Goal: Task Accomplishment & Management: Complete application form

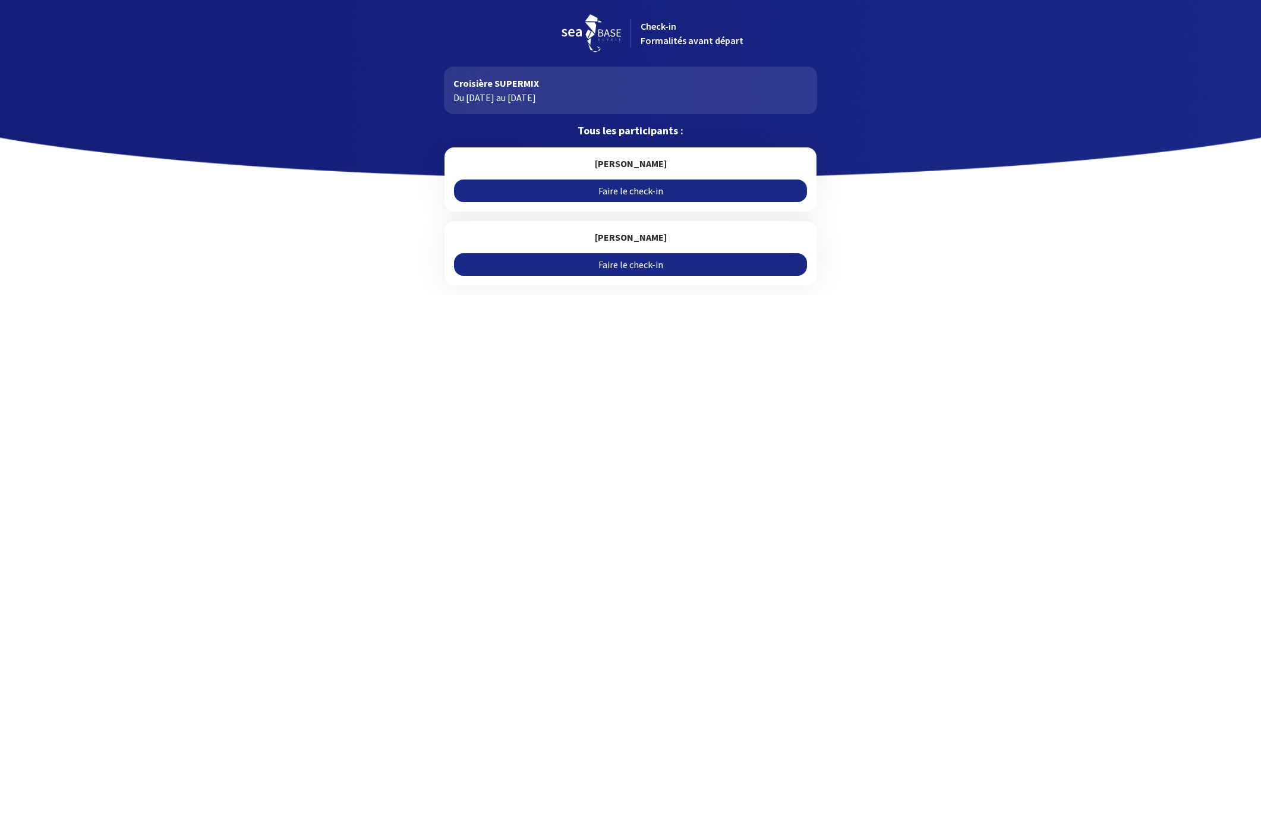
click at [644, 189] on link "Faire le check-in" at bounding box center [630, 190] width 352 height 23
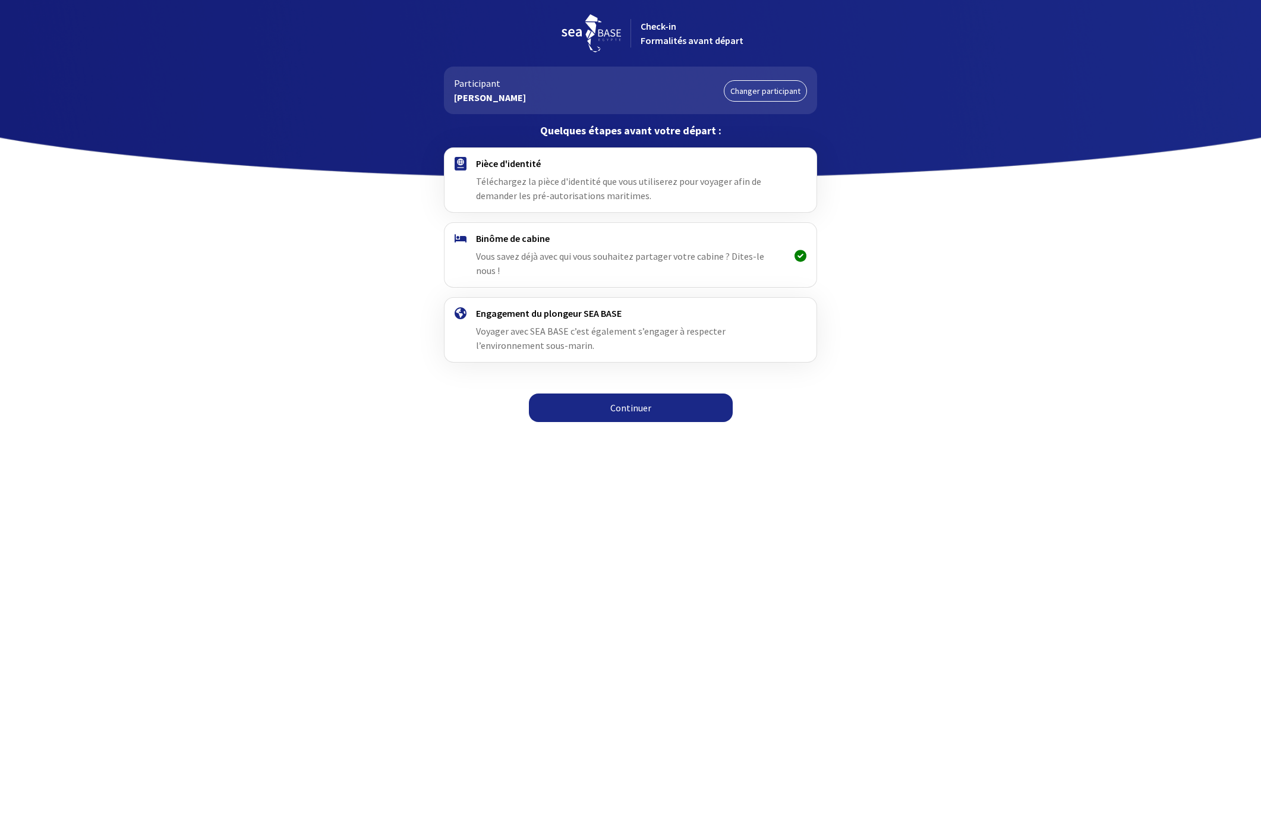
click at [644, 189] on span "Téléchargez la pièce d'identité que vous utiliserez pour voyager afin de demand…" at bounding box center [618, 188] width 285 height 26
click at [494, 173] on div "Pièce d'identité Téléchargez la pièce d'identité que vous utiliserez pour voyag…" at bounding box center [630, 179] width 308 height 45
click at [632, 395] on link "Continuer" at bounding box center [631, 407] width 204 height 29
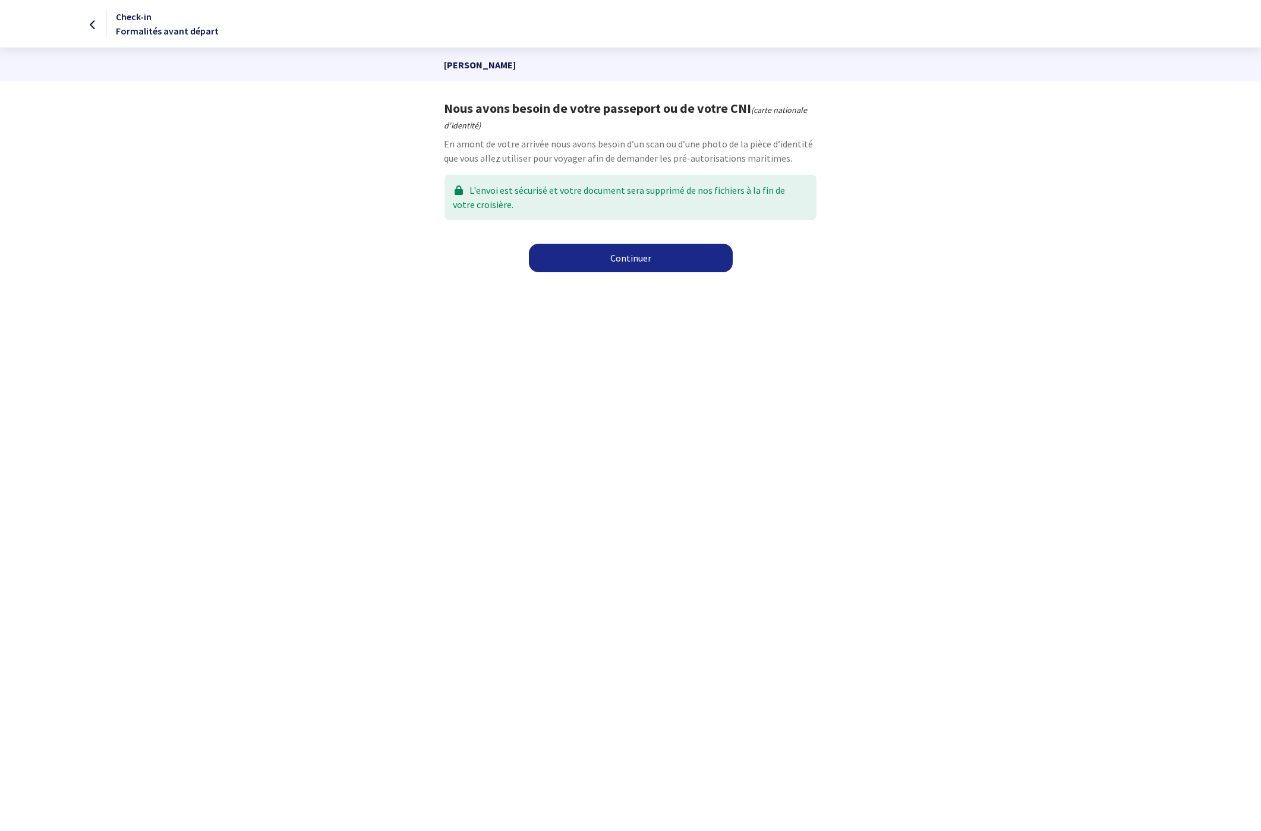
click at [652, 261] on link "Continuer" at bounding box center [631, 258] width 204 height 29
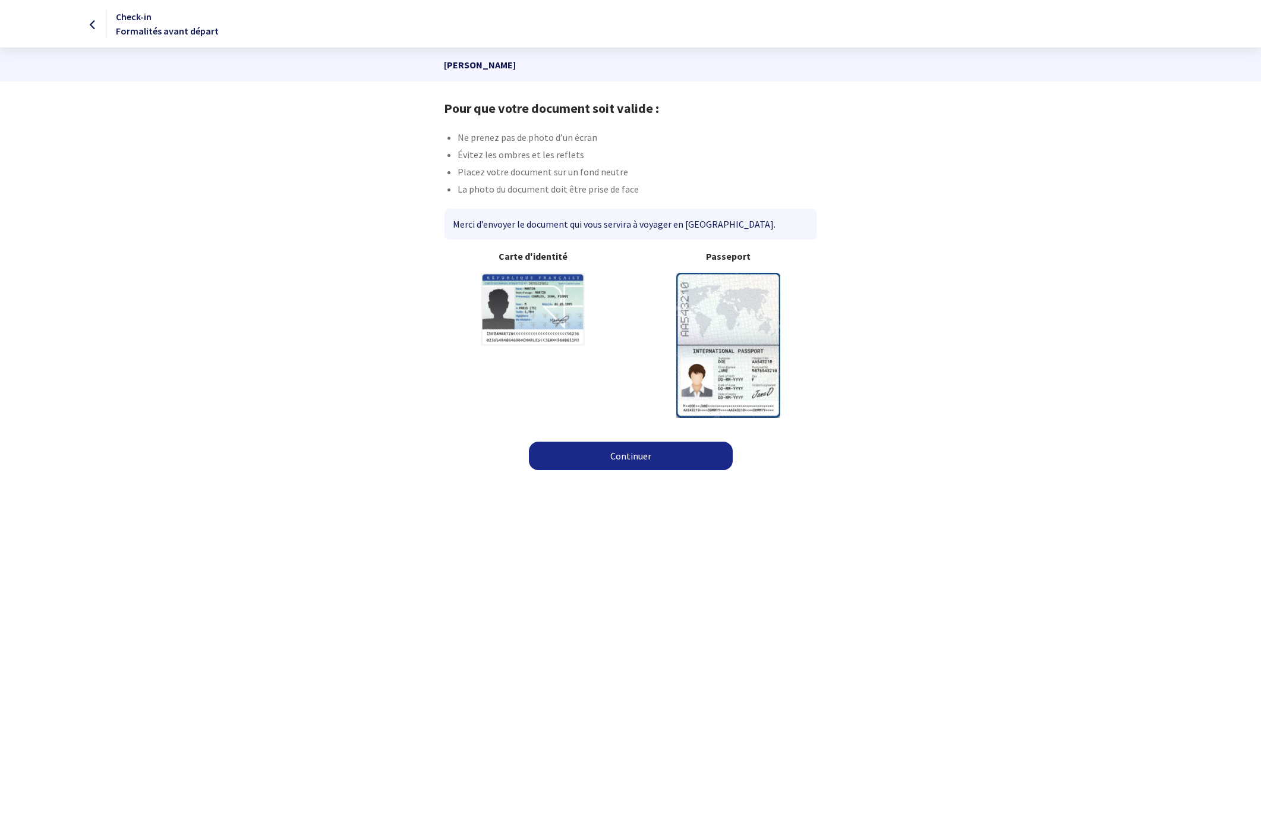
click at [638, 458] on link "Continuer" at bounding box center [631, 456] width 204 height 29
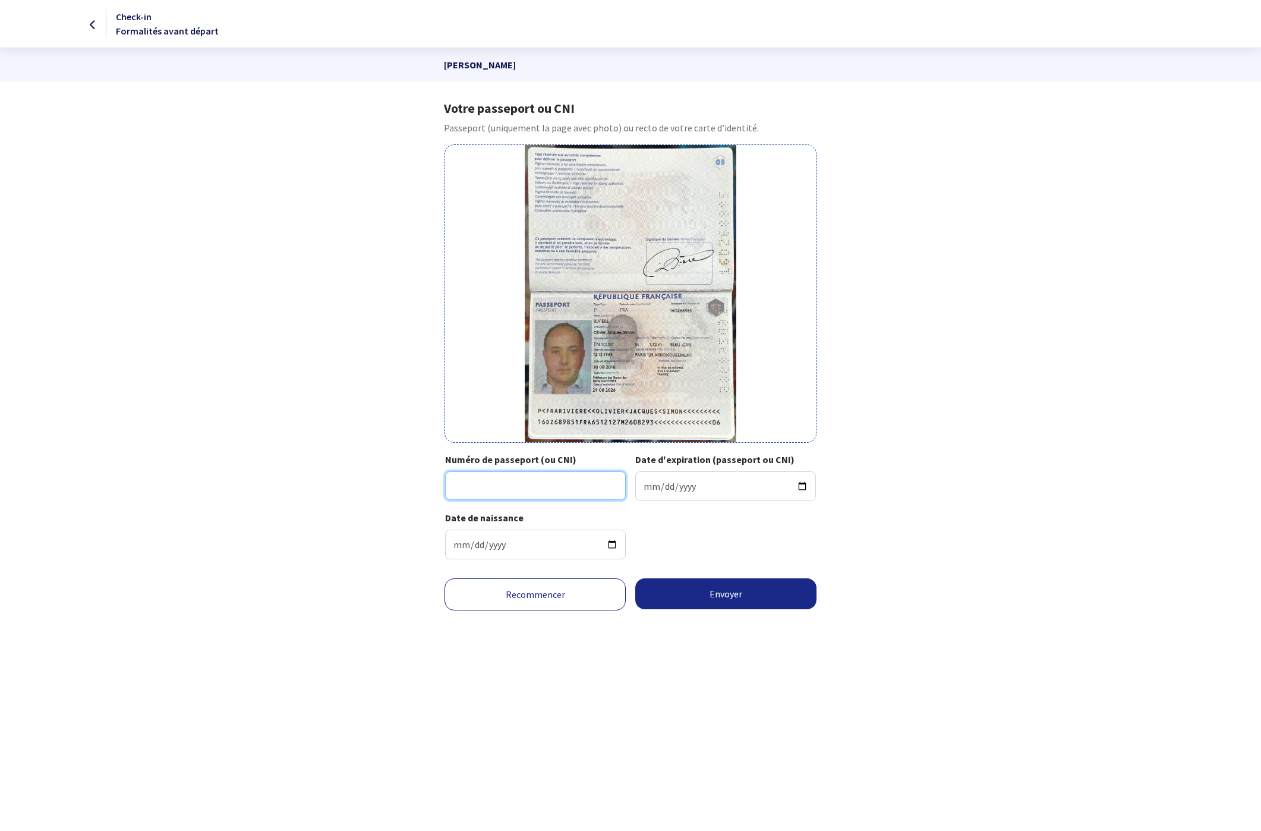
click at [468, 497] on input "Numéro de passeport (ou CNI)" at bounding box center [535, 485] width 181 height 29
type input "16DZ68985"
click at [729, 482] on input "Date d'expiration (passeport ou CNI)" at bounding box center [725, 486] width 181 height 30
type input "2026-08-29"
click at [801, 653] on html "Check-in Formalités avant départ Olivier RIVIERE Votre passeport ou CNI Passepo…" at bounding box center [630, 326] width 1261 height 653
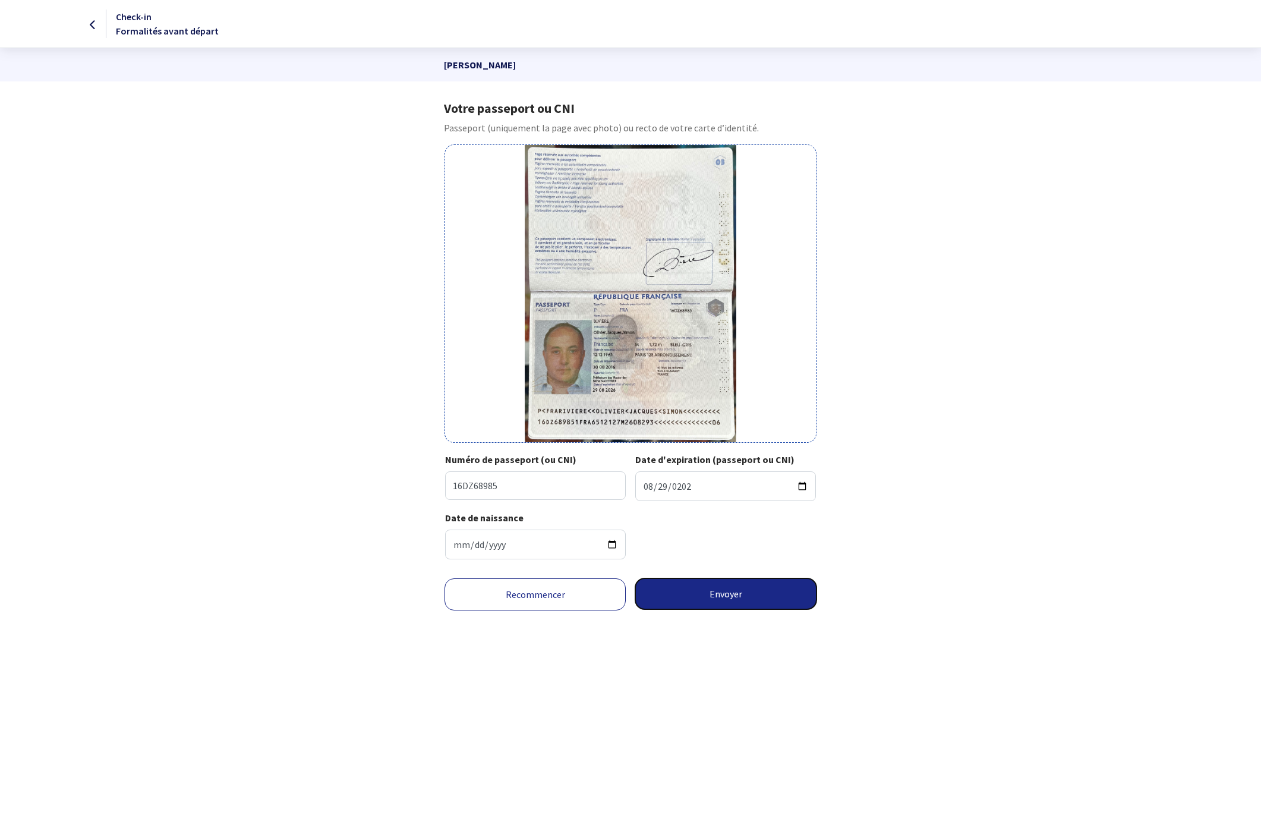
click at [736, 589] on button "Envoyer" at bounding box center [725, 593] width 181 height 31
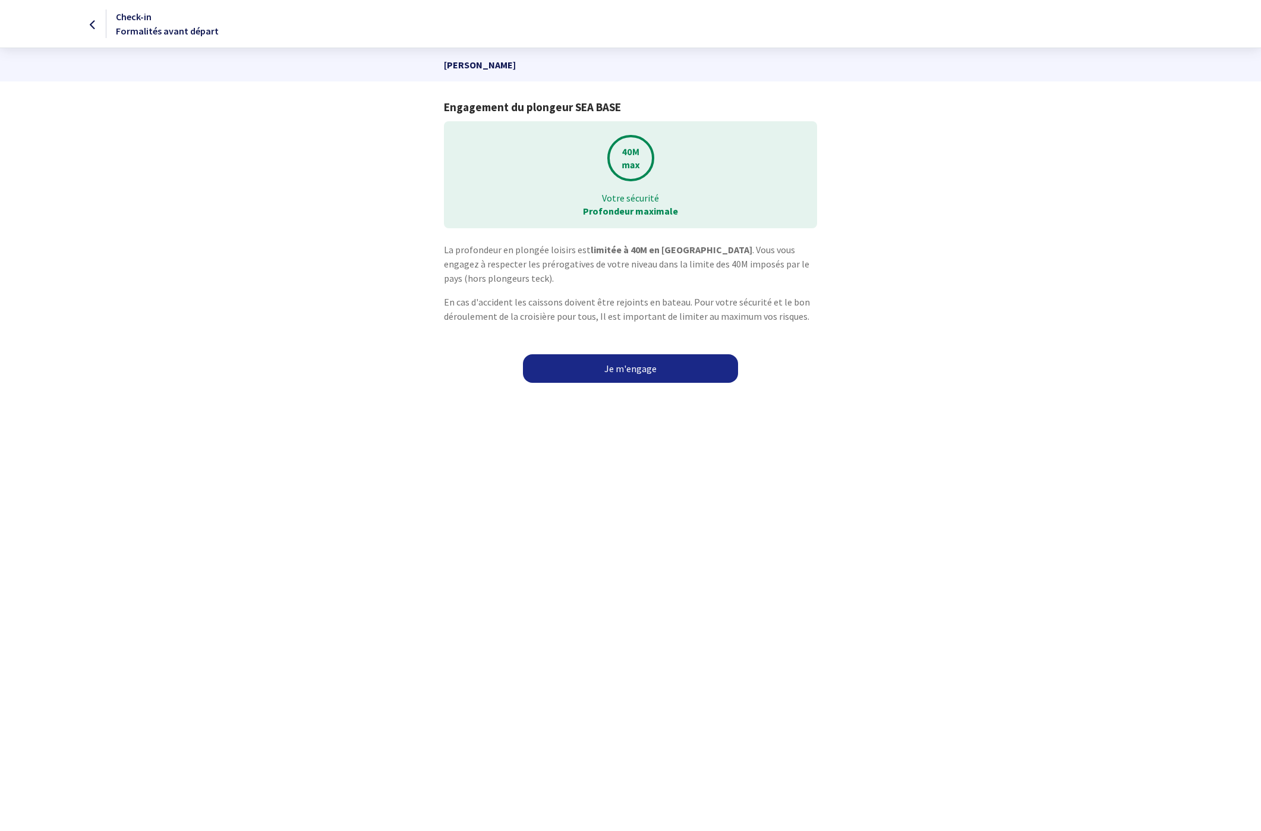
click at [649, 371] on link "Je m'engage" at bounding box center [630, 368] width 215 height 29
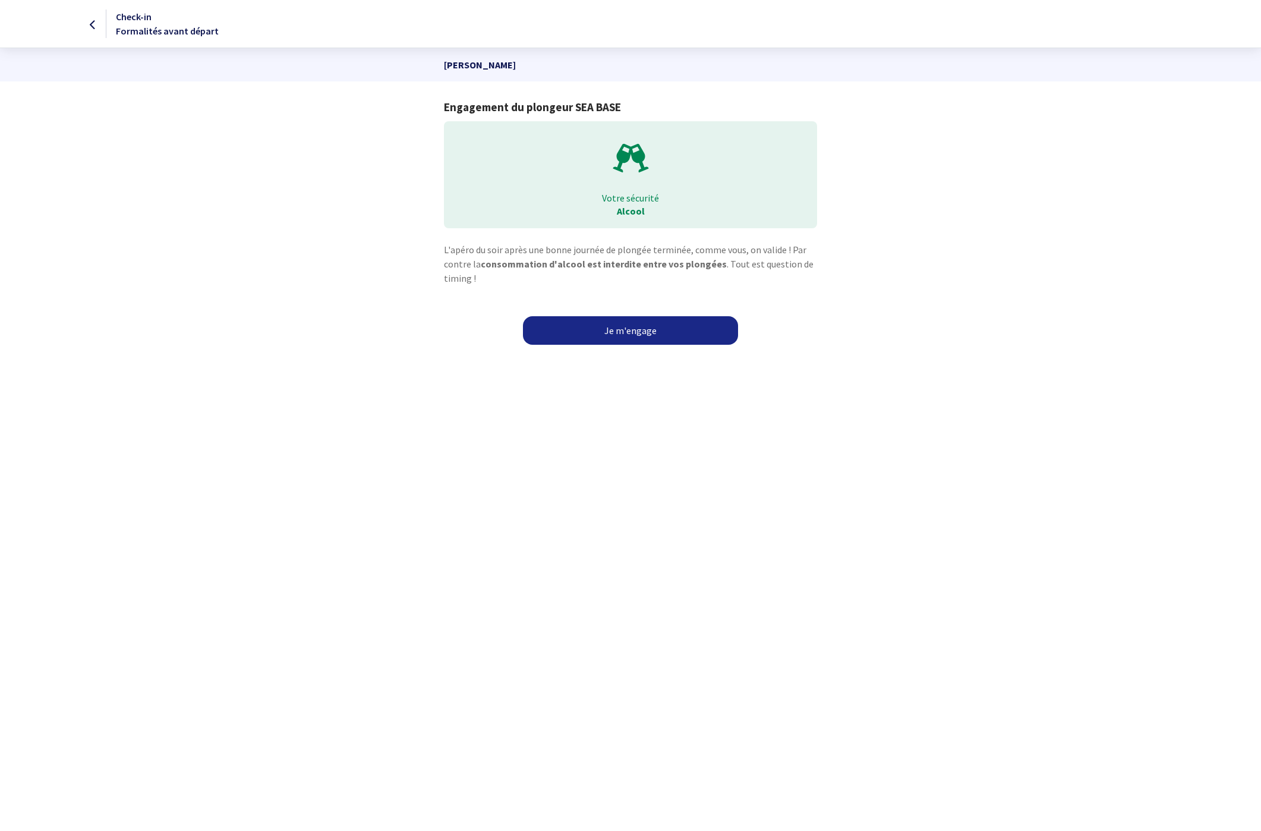
click at [639, 331] on link "Je m'engage" at bounding box center [630, 330] width 215 height 29
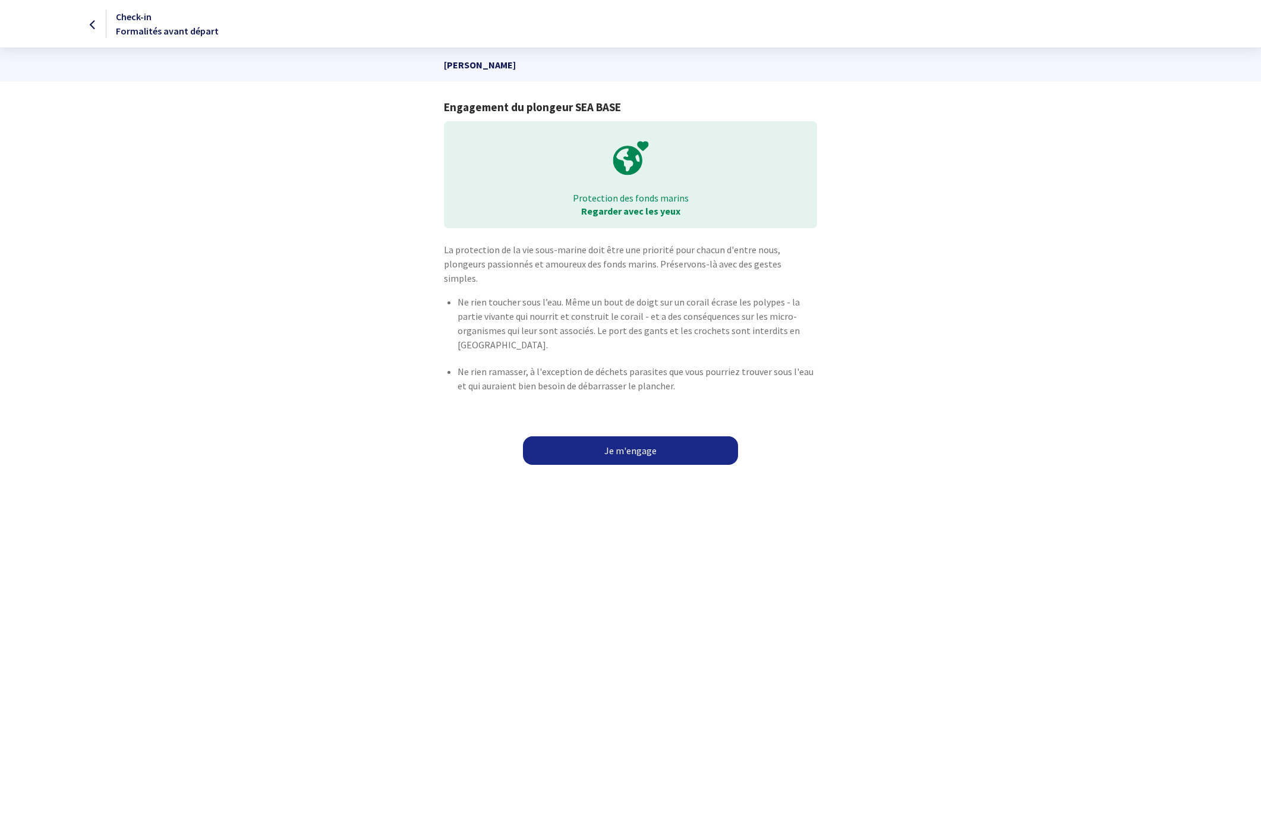
click at [638, 440] on link "Je m'engage" at bounding box center [630, 450] width 215 height 29
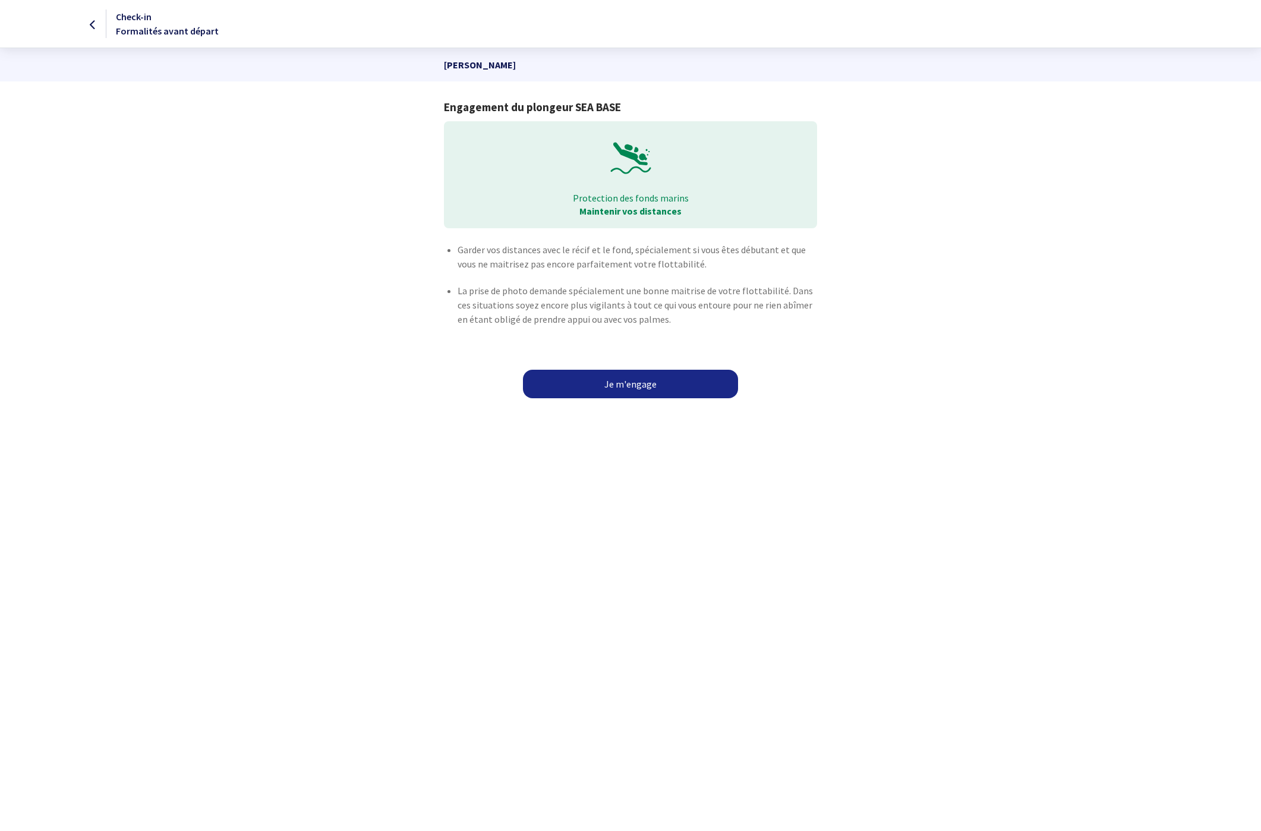
click at [636, 384] on link "Je m'engage" at bounding box center [630, 384] width 215 height 29
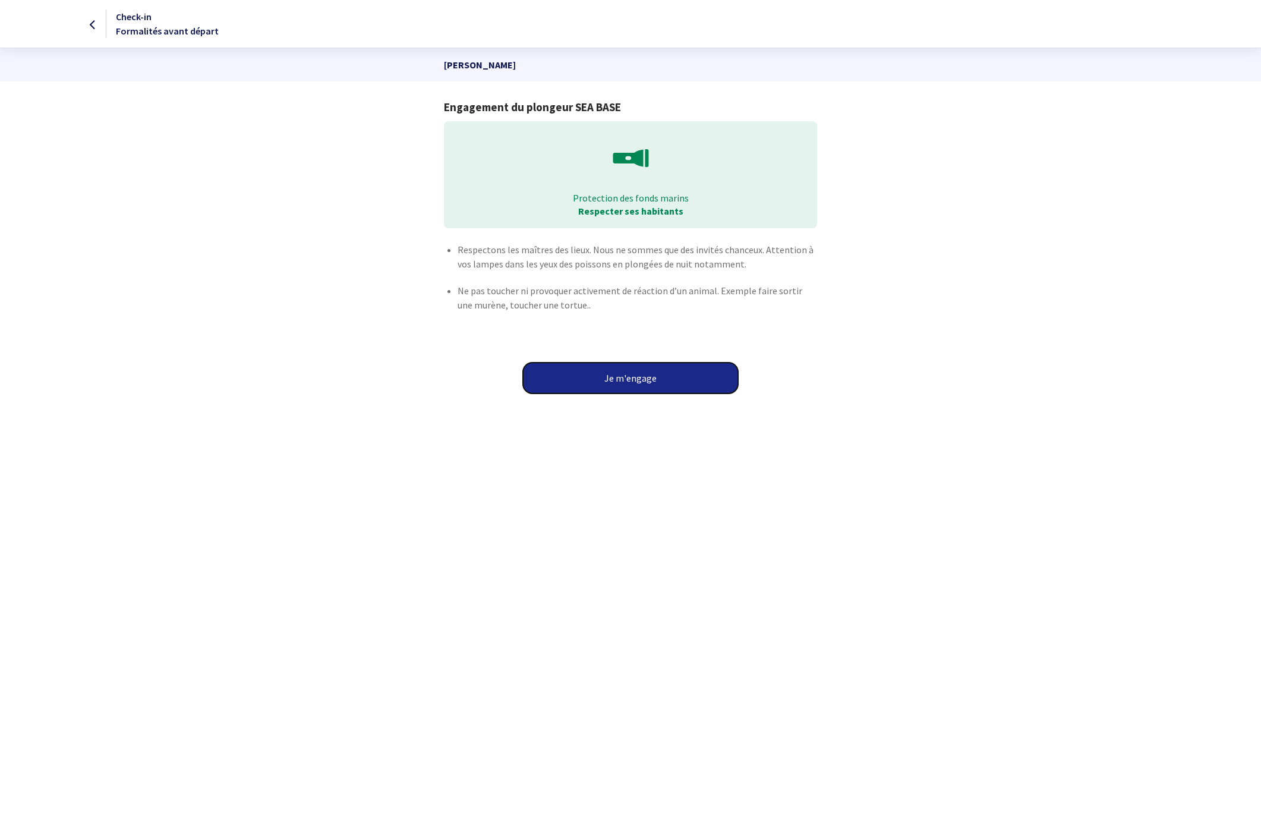
click at [636, 373] on button "Je m'engage" at bounding box center [630, 377] width 215 height 31
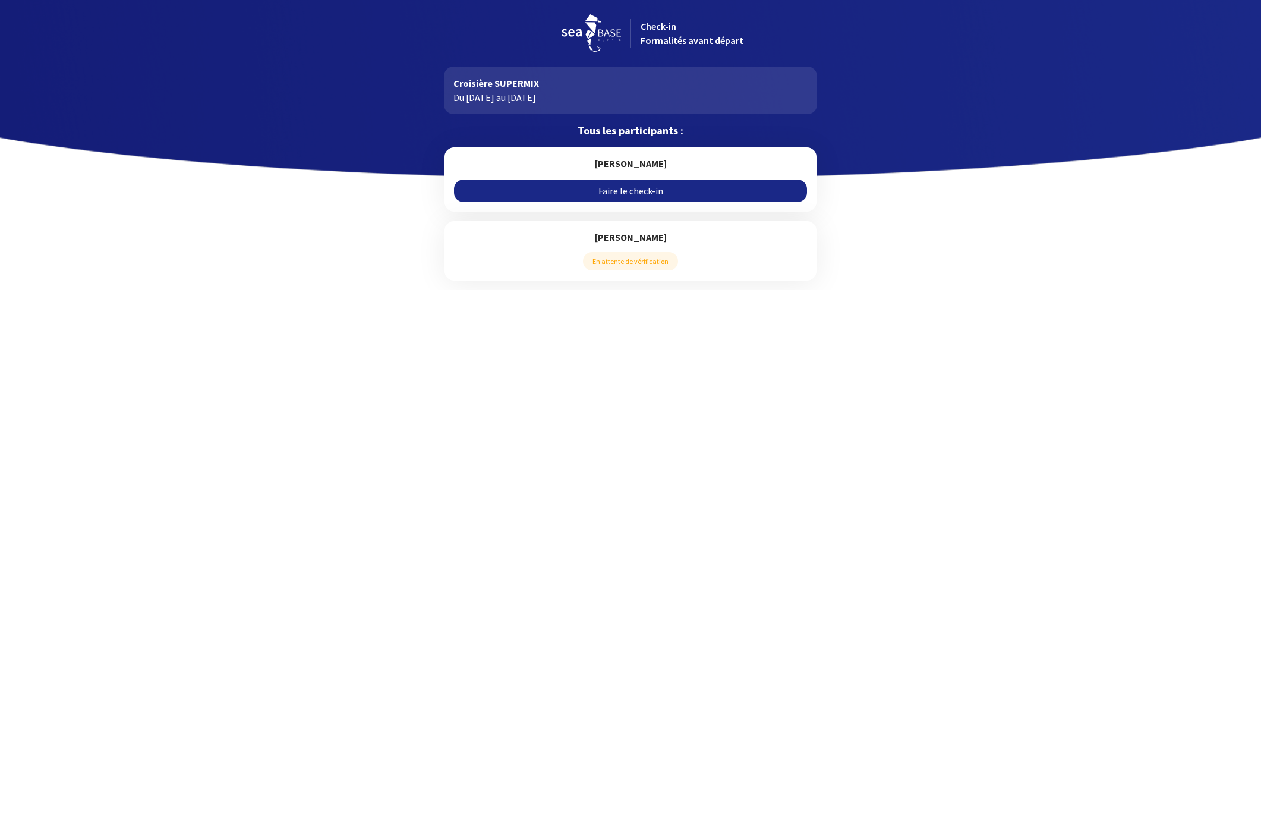
click at [635, 192] on link "Faire le check-in" at bounding box center [630, 190] width 352 height 23
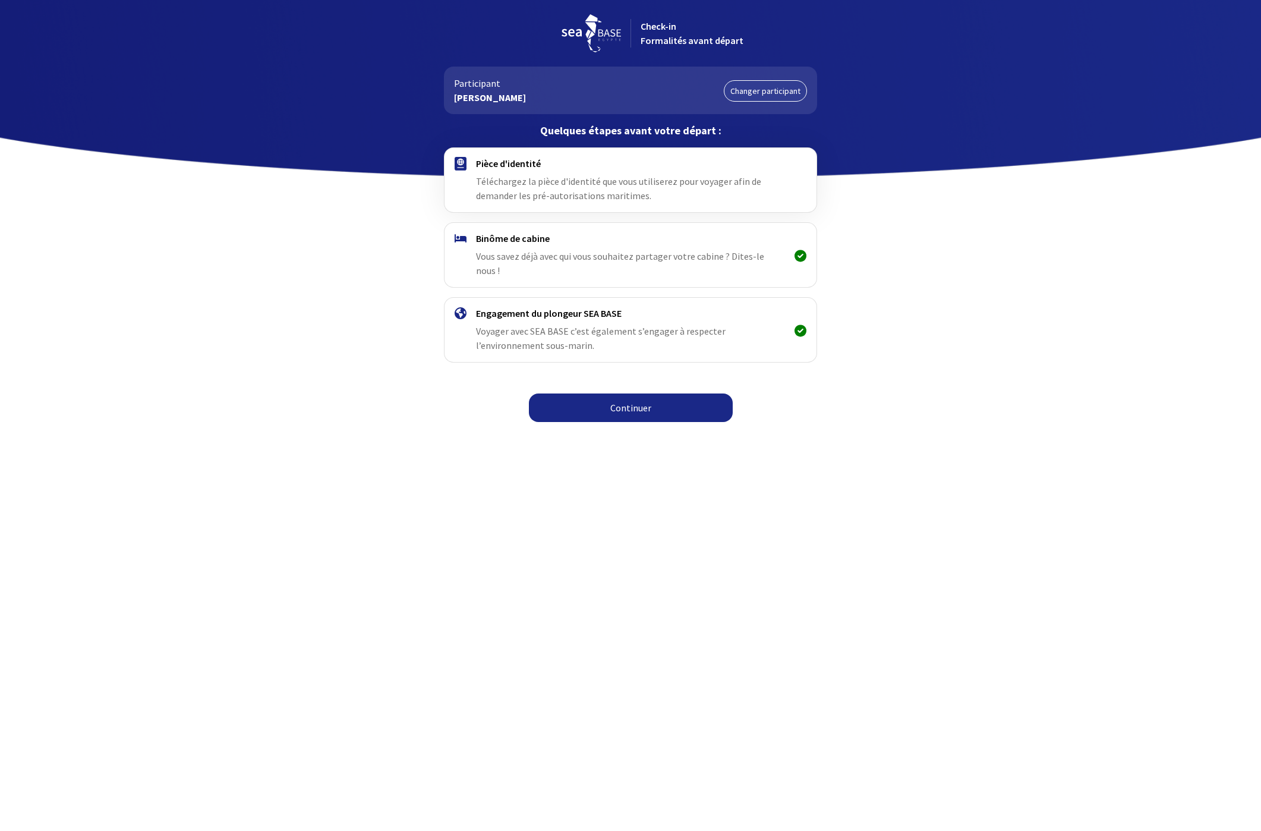
click at [641, 393] on link "Continuer" at bounding box center [631, 407] width 204 height 29
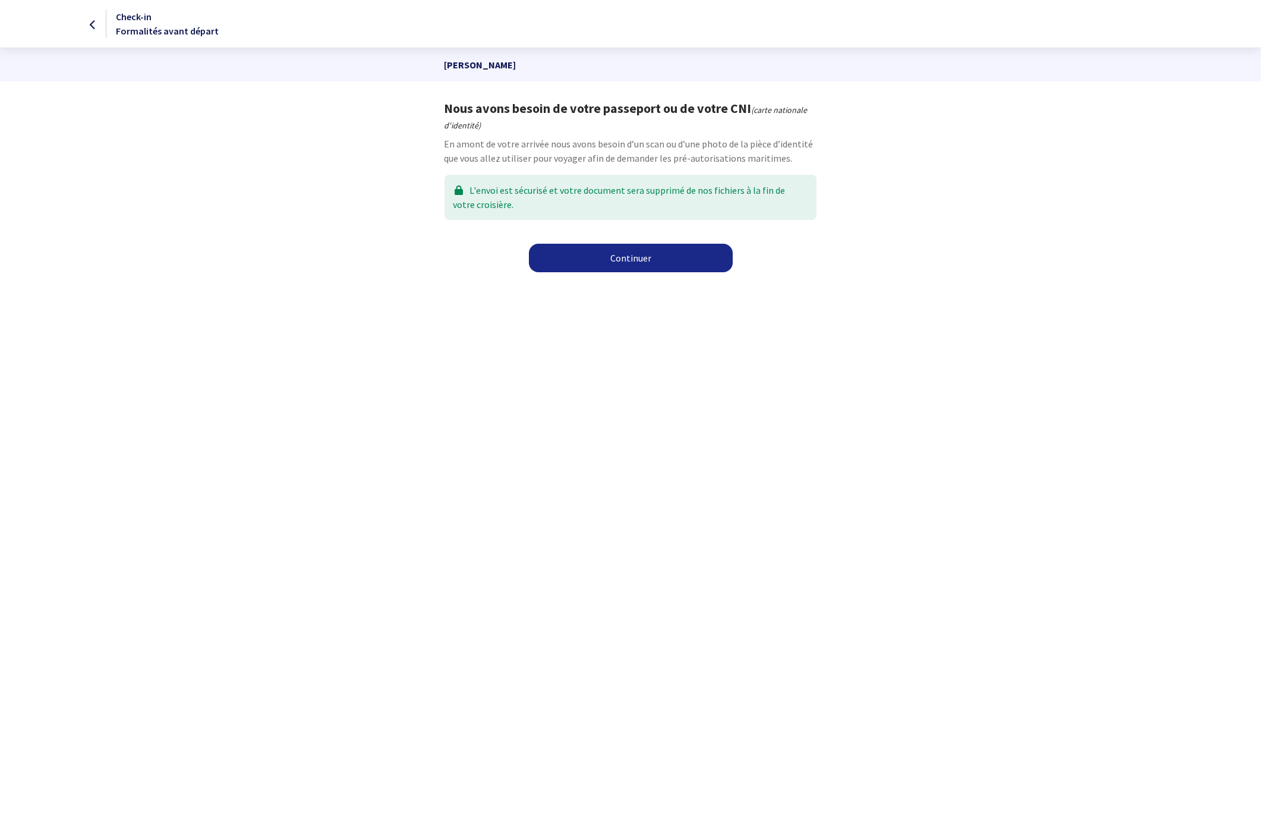
click at [623, 260] on link "Continuer" at bounding box center [631, 258] width 204 height 29
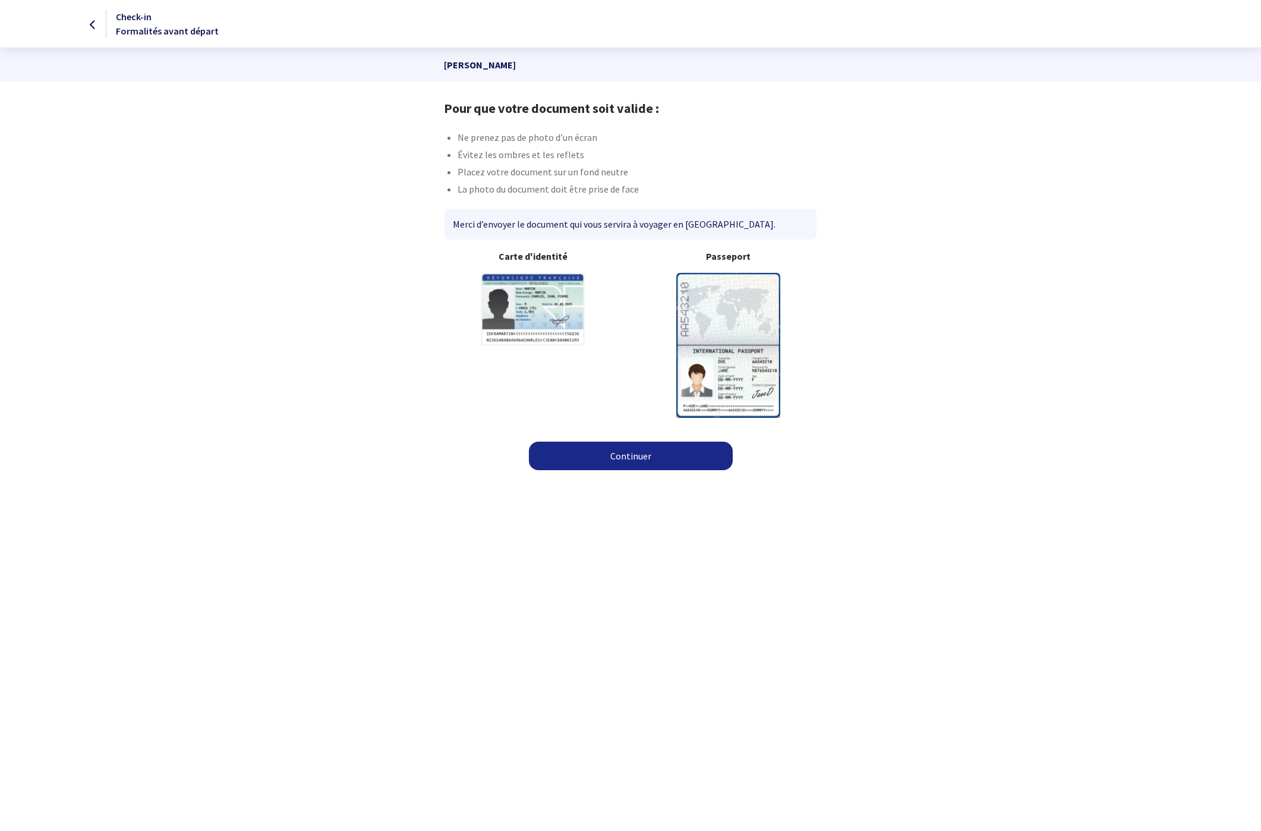
click at [614, 459] on link "Continuer" at bounding box center [631, 456] width 204 height 29
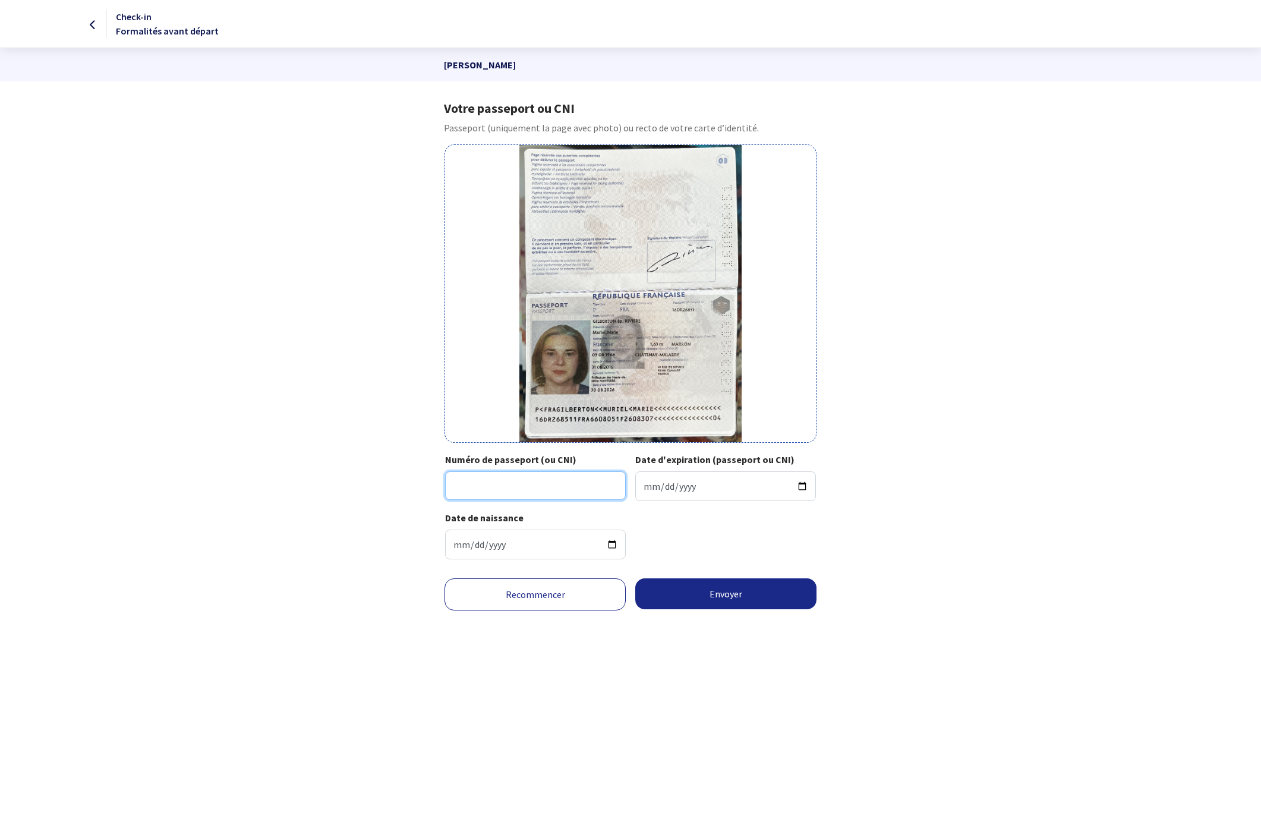
click at [478, 488] on input "Numéro de passeport (ou CNI)" at bounding box center [535, 485] width 181 height 29
type input "16DR26851"
click at [670, 483] on input "Date d'expiration (passeport ou CNI)" at bounding box center [725, 486] width 181 height 30
type input "[DATE]"
click at [723, 597] on button "Envoyer" at bounding box center [725, 593] width 181 height 31
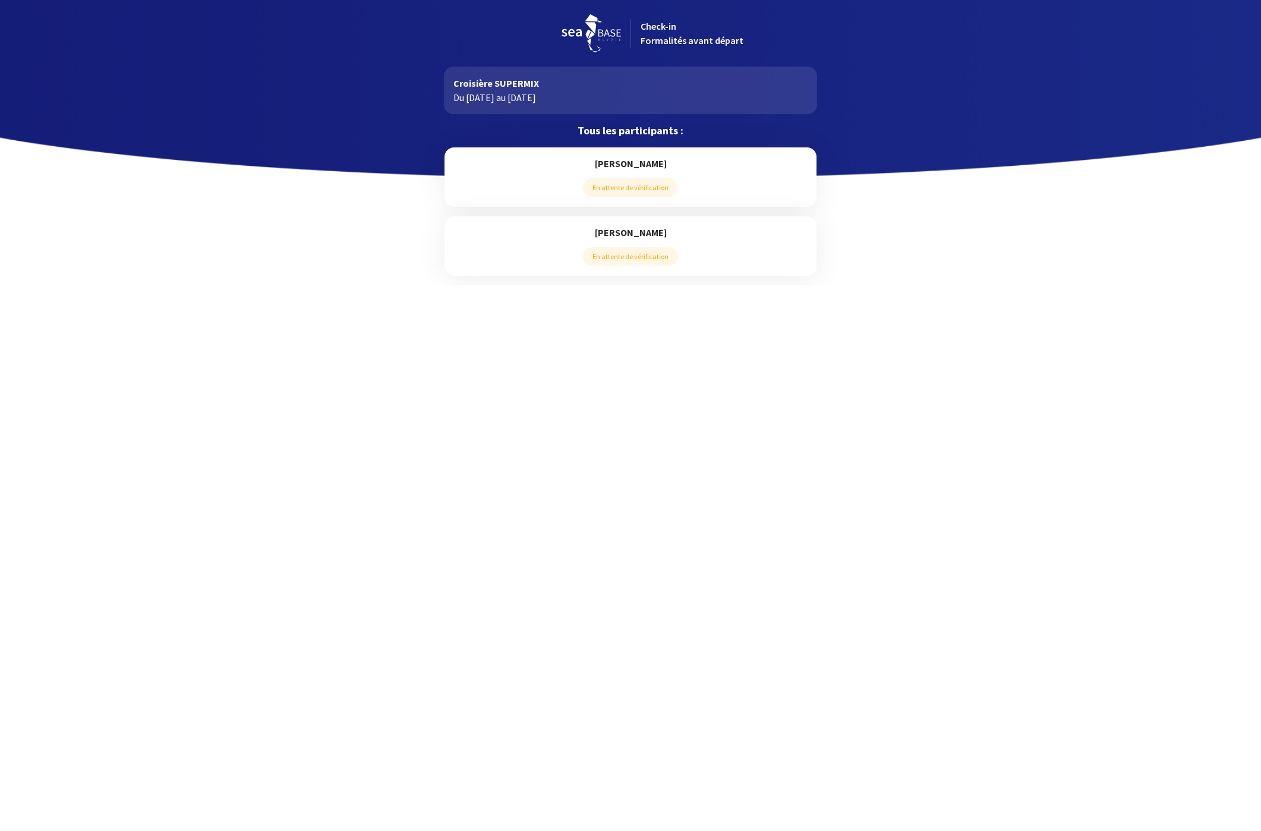
click at [739, 285] on html "Check-in Formalités avant départ Croisière SUPERMIX Du [DATE] au [DATE] Tous le…" at bounding box center [630, 142] width 1261 height 285
